Goal: Information Seeking & Learning: Stay updated

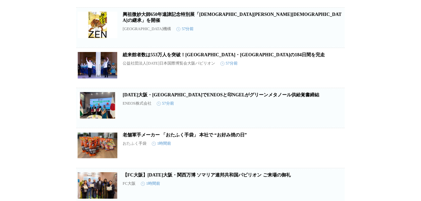
scroll to position [265, 0]
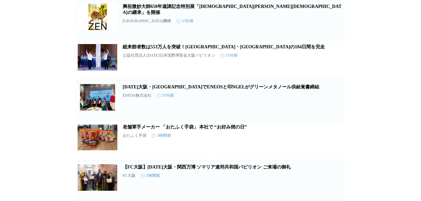
click at [208, 49] on link "総来館者数は553万人を突破！[GEOGRAPHIC_DATA]・[GEOGRAPHIC_DATA]の184日間を完走" at bounding box center [224, 46] width 202 height 5
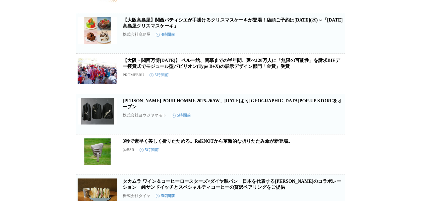
scroll to position [1562, 0]
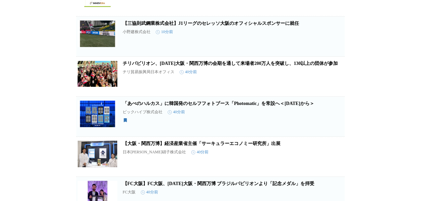
scroll to position [154, 0]
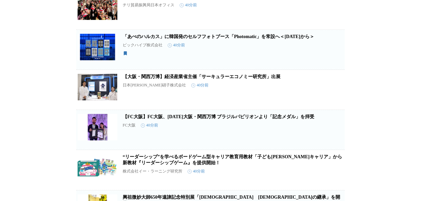
click at [166, 39] on link "「あべのハルカス」に韓国発のセルフフォトブース「Photomatic」を常設へ＜[DATE]から＞" at bounding box center [218, 36] width 191 height 5
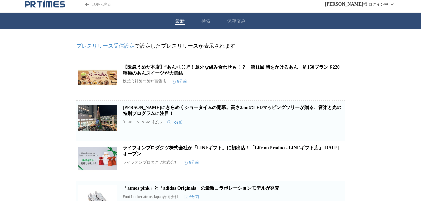
scroll to position [0, 0]
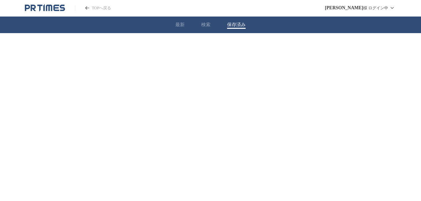
click at [235, 25] on button "保存済み" at bounding box center [236, 25] width 19 height 6
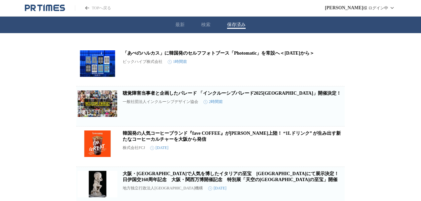
click at [172, 96] on link "聴覚障害当事者と企画したパレード 「インクルーシブパレード2025[GEOGRAPHIC_DATA]」開催決定！" at bounding box center [232, 93] width 218 height 5
click at [180, 25] on button "最新" at bounding box center [179, 25] width 9 height 6
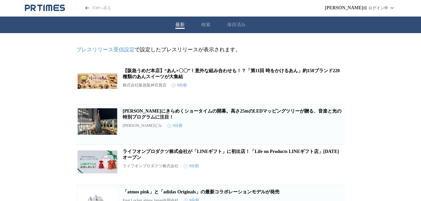
click at [57, 4] on icon "PR TIMESのトップページはこちら" at bounding box center [45, 8] width 40 height 8
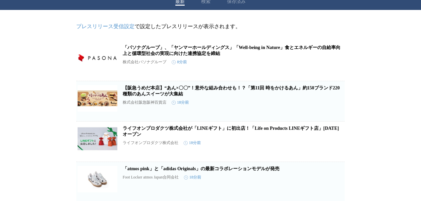
scroll to position [44, 0]
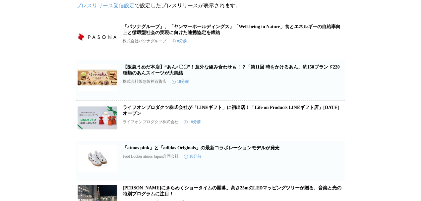
click at [311, 87] on icon "button" at bounding box center [310, 83] width 8 height 8
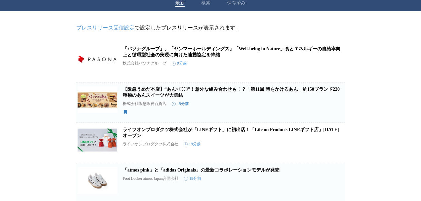
scroll to position [0, 0]
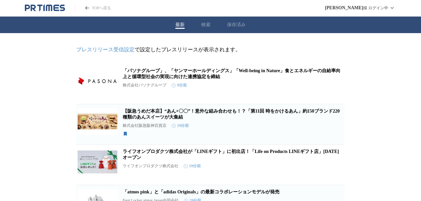
click at [39, 8] on icon "PR TIMESのトップページはこちら" at bounding box center [45, 8] width 40 height 8
